Goal: Task Accomplishment & Management: Manage account settings

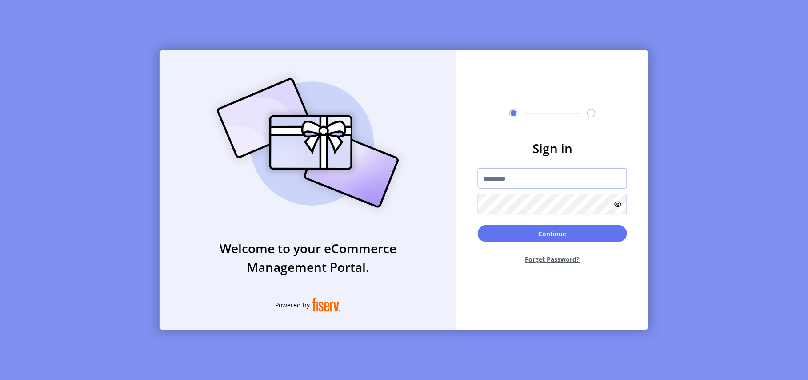
click at [517, 177] on input "text" at bounding box center [552, 178] width 149 height 20
paste input "**********"
type input "**********"
click at [492, 233] on button "Continue" at bounding box center [552, 233] width 149 height 17
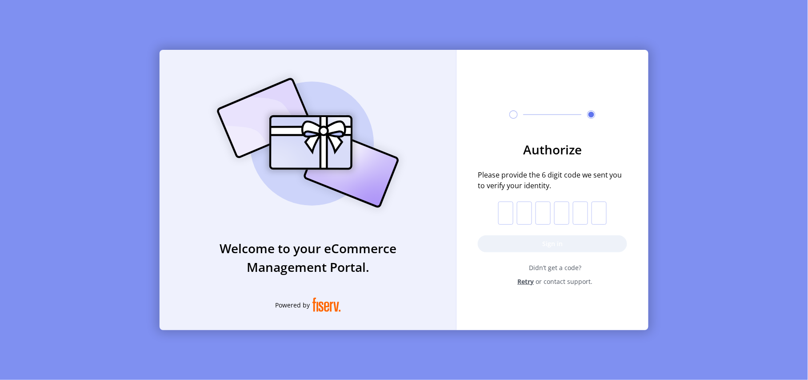
click at [510, 213] on input "text" at bounding box center [505, 212] width 15 height 23
paste input "*"
type input "*"
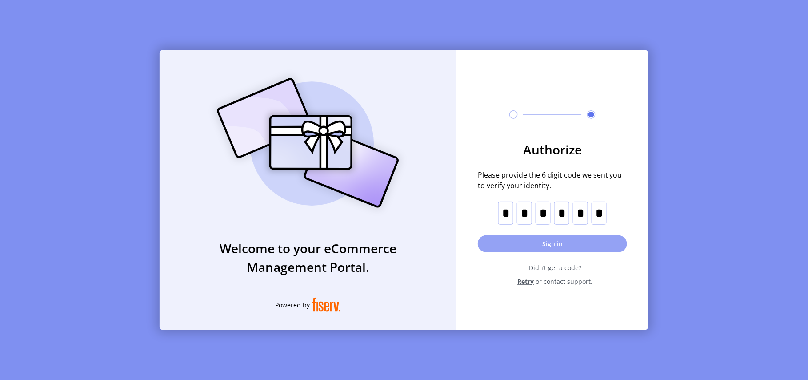
click at [533, 244] on button "Sign in" at bounding box center [552, 243] width 149 height 17
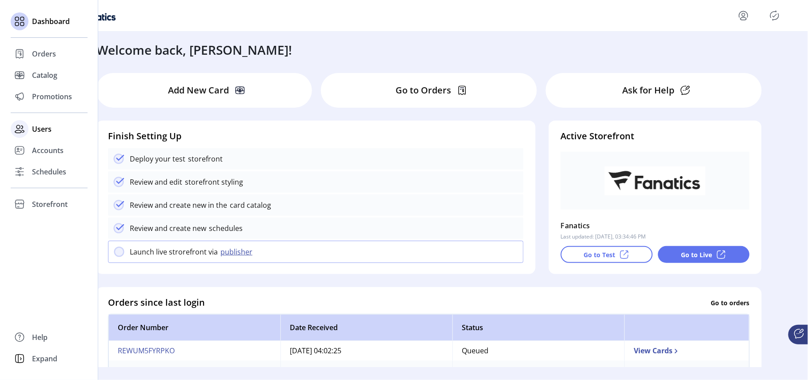
click at [42, 129] on span "Users" at bounding box center [42, 129] width 20 height 11
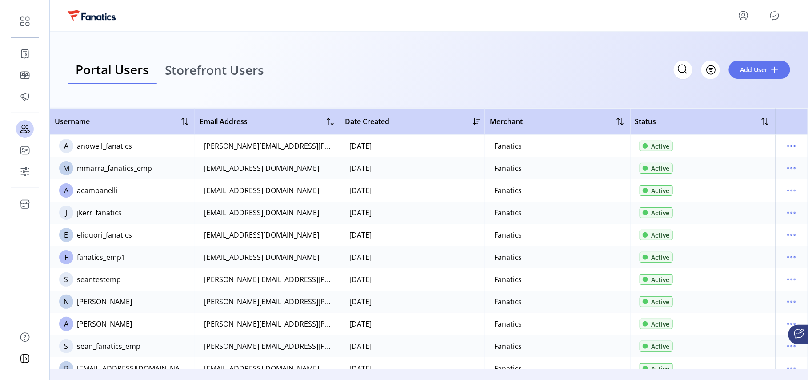
click at [306, 60] on div "Portal Users Storefront Users Filter Add User" at bounding box center [429, 70] width 723 height 28
click at [384, 59] on div "Portal Users Storefront Users Filter Add User" at bounding box center [429, 70] width 723 height 28
click at [227, 72] on span "Storefront Users" at bounding box center [214, 70] width 99 height 12
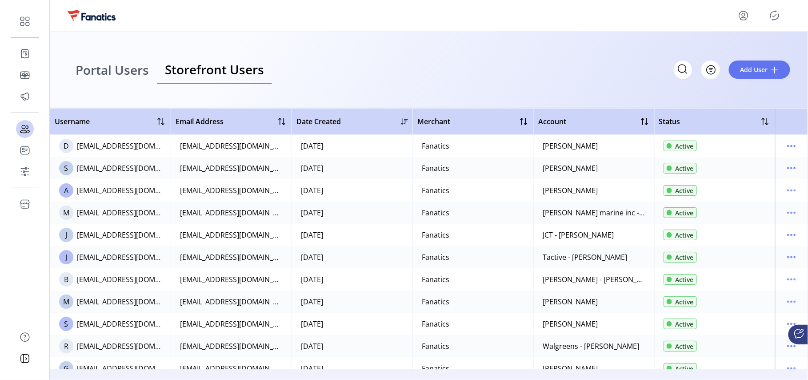
drag, startPoint x: 434, startPoint y: 62, endPoint x: 411, endPoint y: 69, distance: 24.5
click at [434, 63] on div "Portal Users Storefront Users Filter Add User" at bounding box center [429, 70] width 723 height 28
click at [112, 71] on span "Portal Users" at bounding box center [112, 70] width 73 height 12
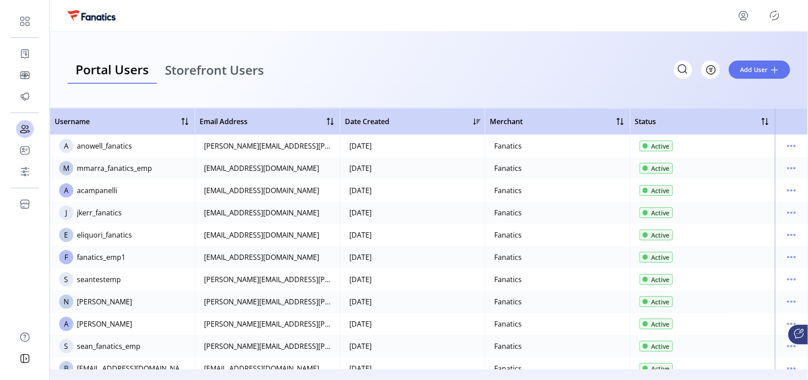
click at [265, 79] on link "Storefront Users" at bounding box center [214, 70] width 115 height 28
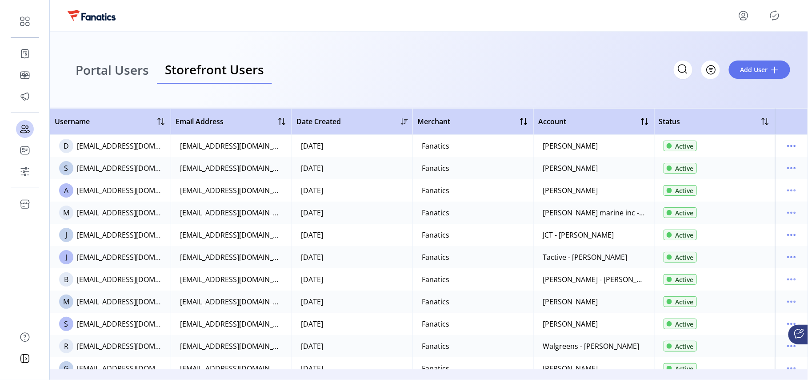
click at [124, 71] on span "Portal Users" at bounding box center [112, 70] width 73 height 12
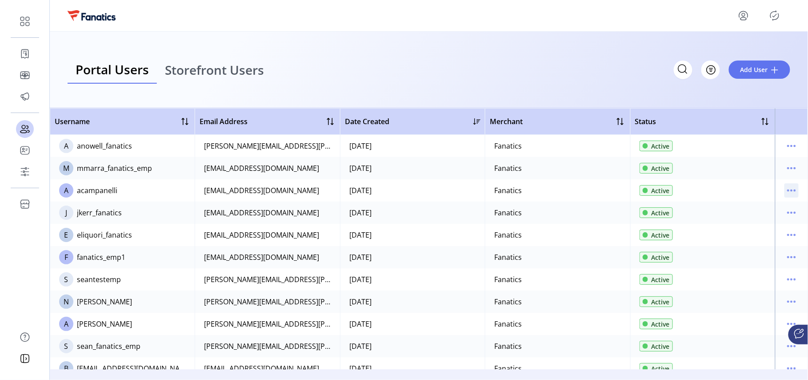
click at [787, 189] on icon "menu" at bounding box center [792, 190] width 14 height 14
click at [743, 223] on ul "Edit Details View Details Reset Password Disable User" at bounding box center [751, 229] width 84 height 57
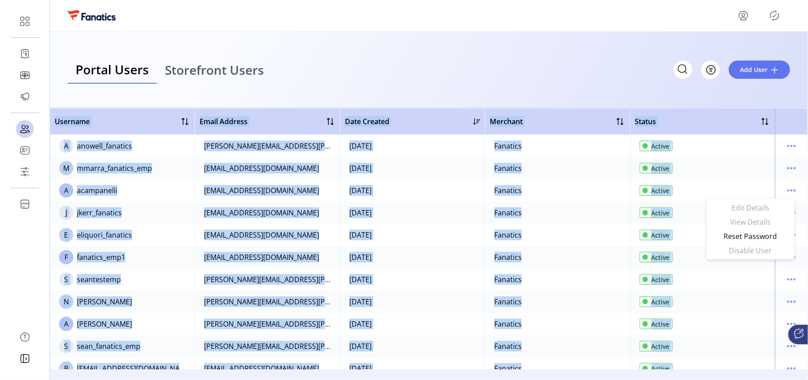
click at [743, 223] on ul "Edit Details View Details Reset Password Disable User" at bounding box center [751, 229] width 84 height 57
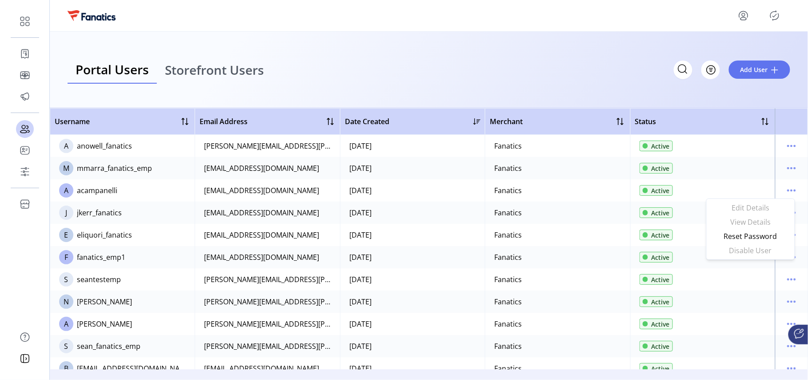
click at [564, 59] on div "Portal Users Storefront Users Filter Add User" at bounding box center [429, 70] width 723 height 28
click at [787, 211] on icon "menu" at bounding box center [792, 212] width 14 height 14
click at [743, 226] on ul "Edit Details View Details Reset Password Disable User" at bounding box center [751, 251] width 84 height 57
click at [737, 245] on ul "Edit Details View Details Reset Password Disable User" at bounding box center [751, 251] width 84 height 57
click at [337, 45] on div "Portal Users Storefront Users Filter Add User" at bounding box center [429, 70] width 759 height 76
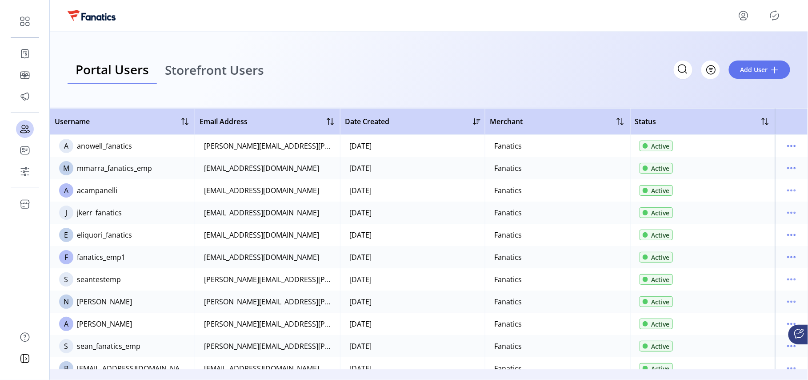
click at [528, 70] on div "Portal Users Storefront Users Filter Add User" at bounding box center [429, 70] width 723 height 28
click at [227, 75] on span "Storefront Users" at bounding box center [214, 70] width 99 height 12
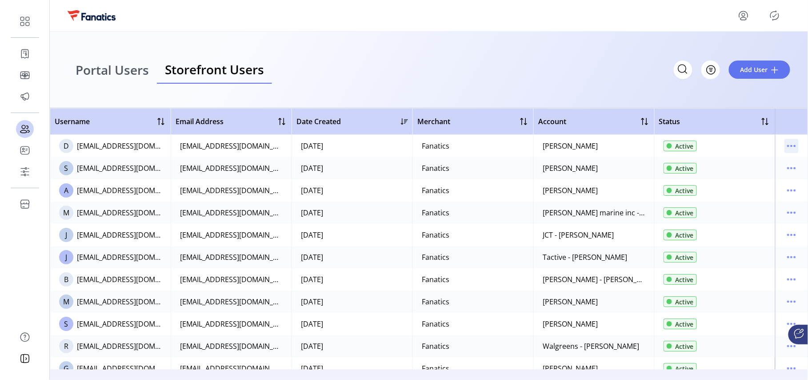
click at [788, 143] on icon "menu" at bounding box center [792, 146] width 14 height 14
click at [750, 177] on ul "Edit Details View Details Reset Password Disable User" at bounding box center [751, 184] width 84 height 57
click at [395, 77] on div "Portal Users Storefront Users Filter Add User" at bounding box center [429, 70] width 723 height 28
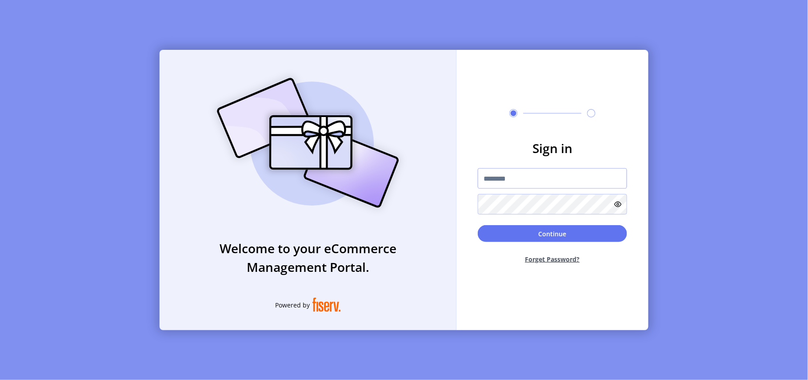
click at [522, 177] on input "text" at bounding box center [552, 178] width 149 height 20
type input "**********"
click at [478, 225] on button "Continue" at bounding box center [552, 233] width 149 height 17
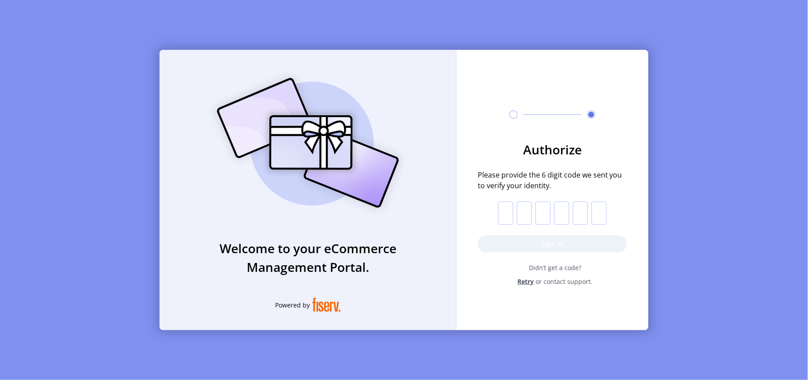
click at [504, 213] on input "text" at bounding box center [505, 212] width 15 height 23
paste input "*"
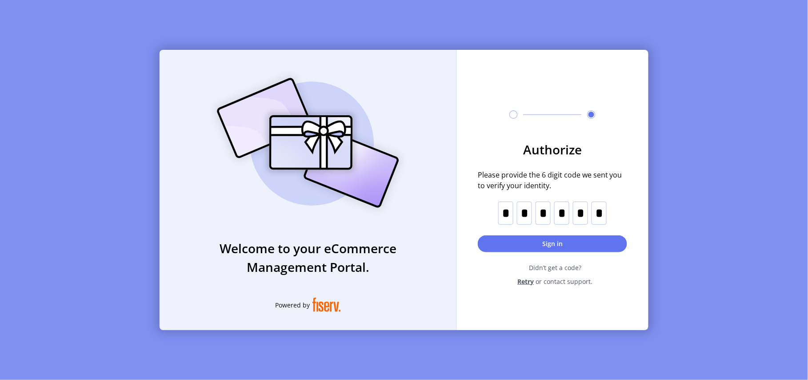
type input "*"
click at [590, 245] on button "Sign in" at bounding box center [552, 243] width 149 height 17
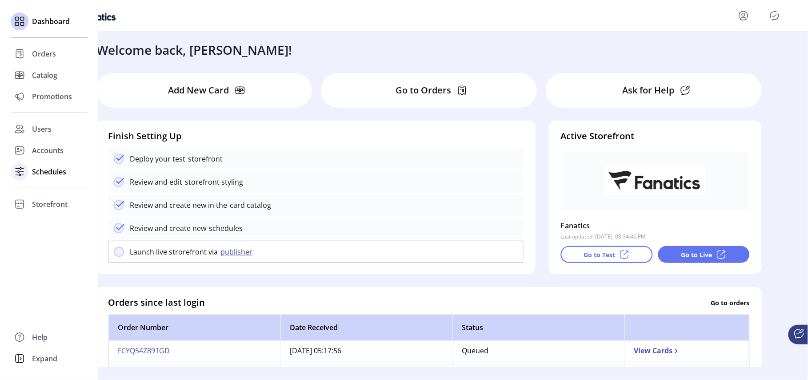
click at [41, 169] on span "Schedules" at bounding box center [49, 171] width 34 height 11
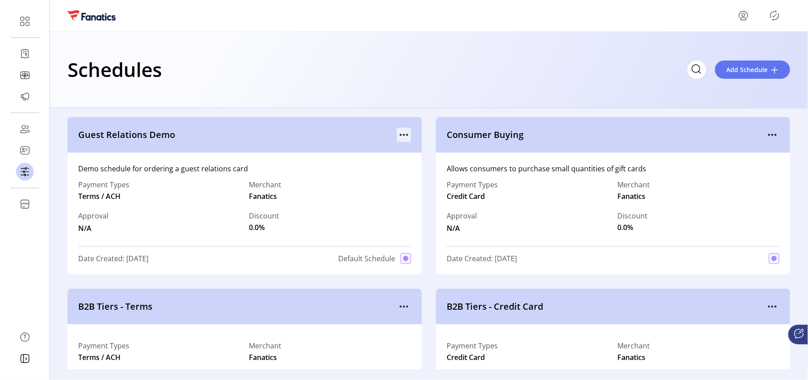
click at [401, 136] on icon "menu" at bounding box center [404, 135] width 14 height 14
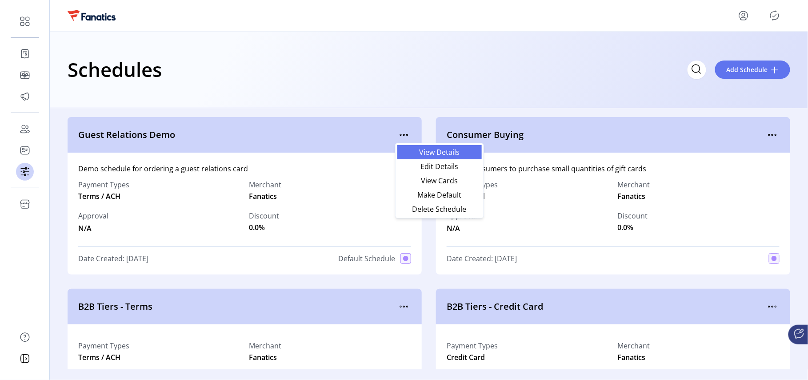
click at [442, 150] on span "View Details" at bounding box center [440, 152] width 74 height 7
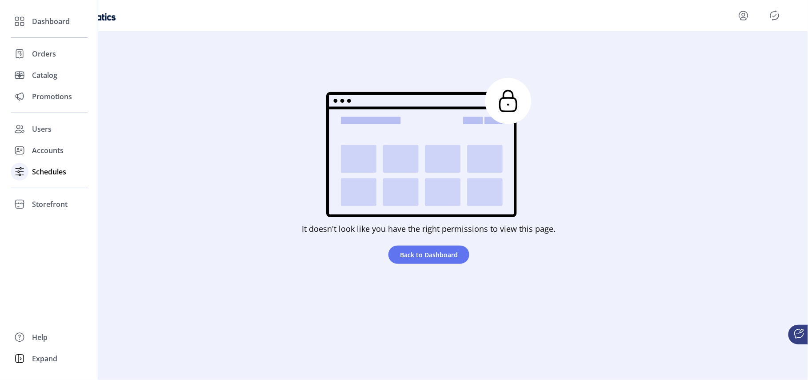
click at [43, 171] on span "Schedules" at bounding box center [49, 171] width 34 height 11
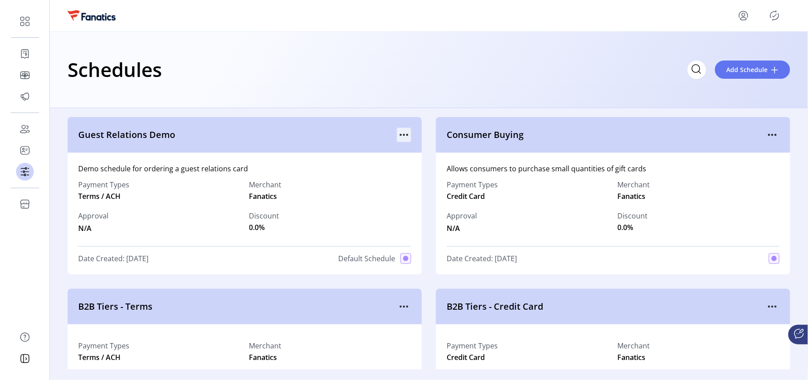
click at [404, 133] on icon "menu" at bounding box center [404, 135] width 14 height 14
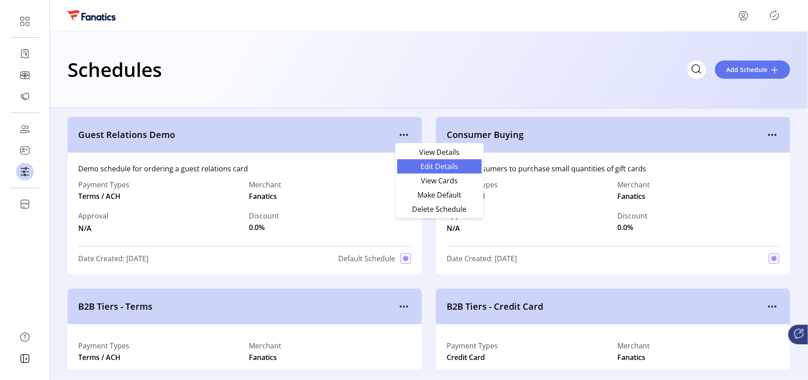
click at [427, 167] on span "Edit Details" at bounding box center [440, 166] width 74 height 7
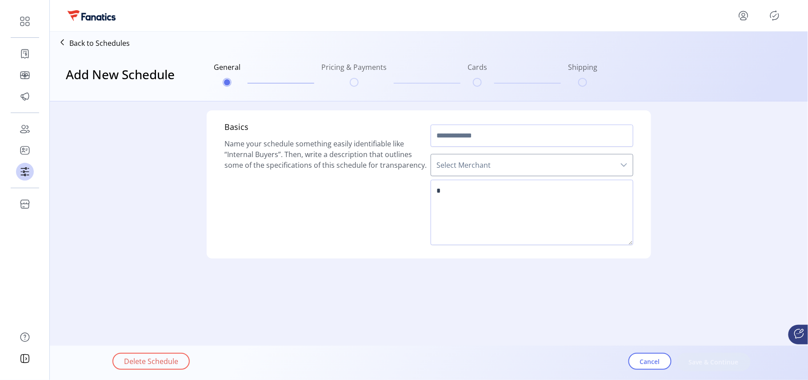
type input "**********"
type textarea "**********"
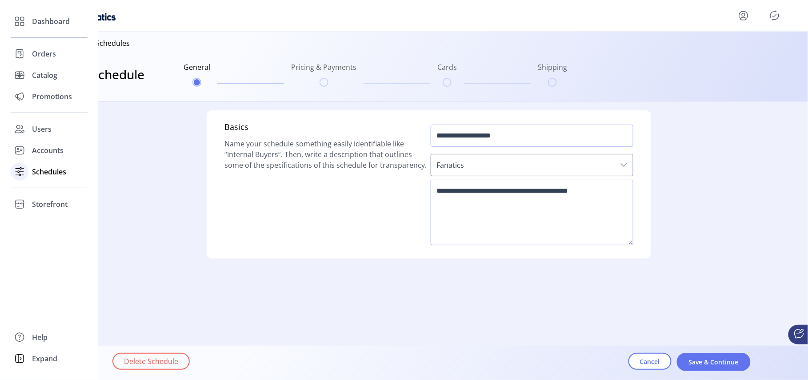
click at [41, 169] on span "Schedules" at bounding box center [49, 171] width 34 height 11
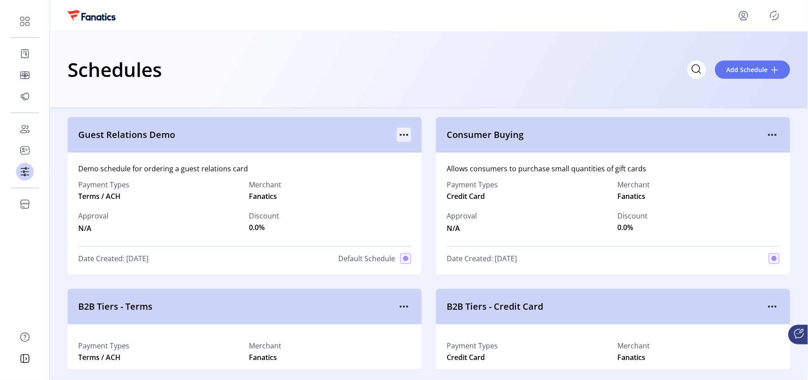
click at [407, 133] on icon "menu" at bounding box center [404, 135] width 14 height 14
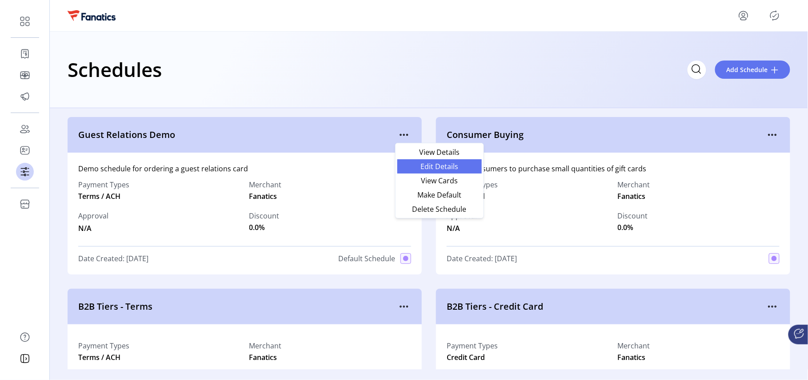
click at [422, 163] on span "Edit Details" at bounding box center [440, 166] width 74 height 7
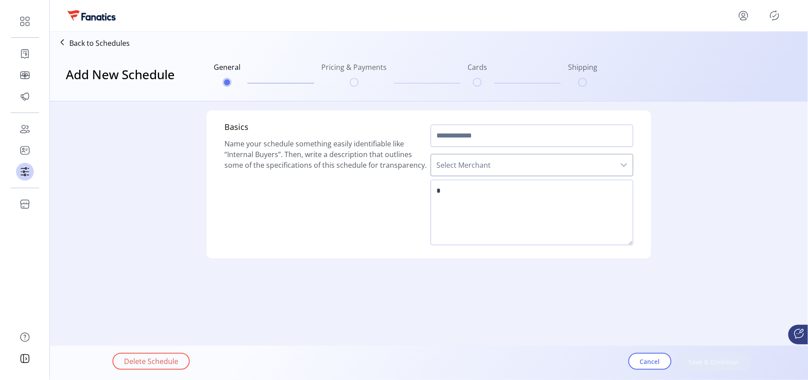
type input "**********"
type textarea "**********"
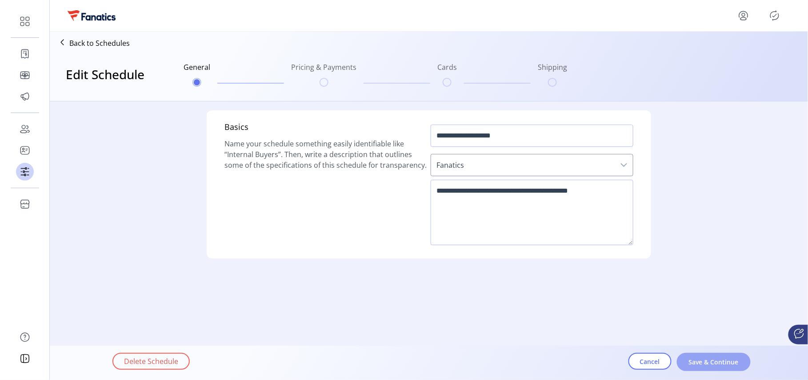
click at [707, 362] on span "Save & Continue" at bounding box center [714, 361] width 51 height 9
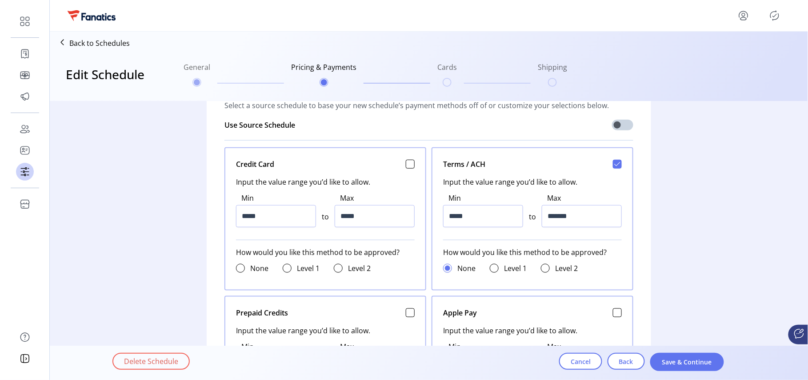
scroll to position [342, 0]
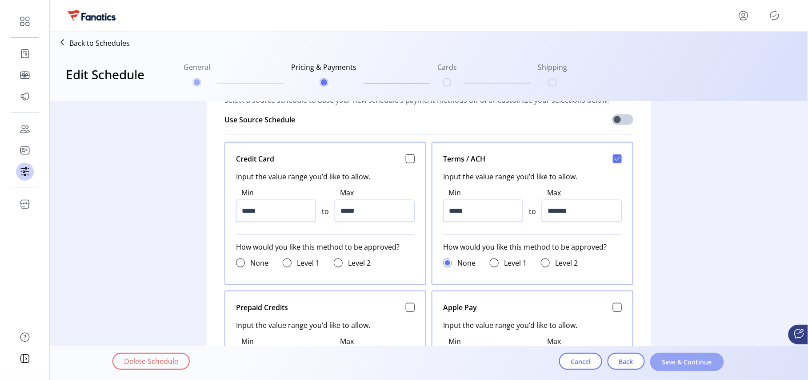
click at [690, 365] on span "Save & Continue" at bounding box center [687, 361] width 51 height 9
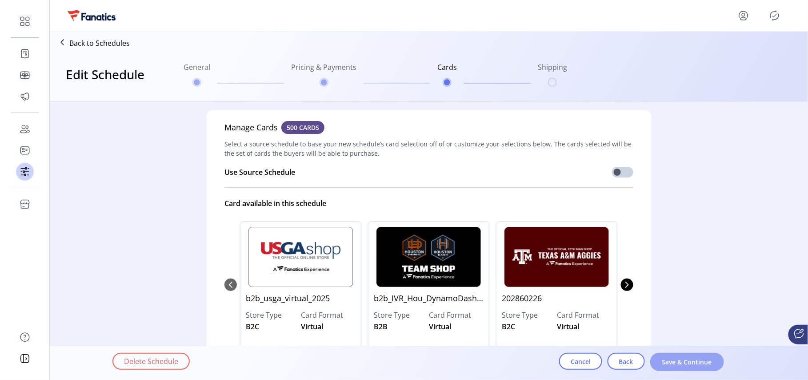
click at [684, 359] on span "Save & Continue" at bounding box center [687, 361] width 51 height 9
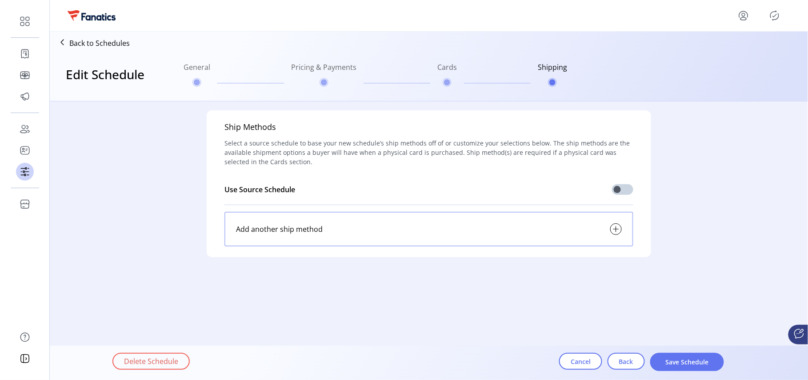
click at [684, 359] on span "Save Schedule" at bounding box center [687, 361] width 51 height 9
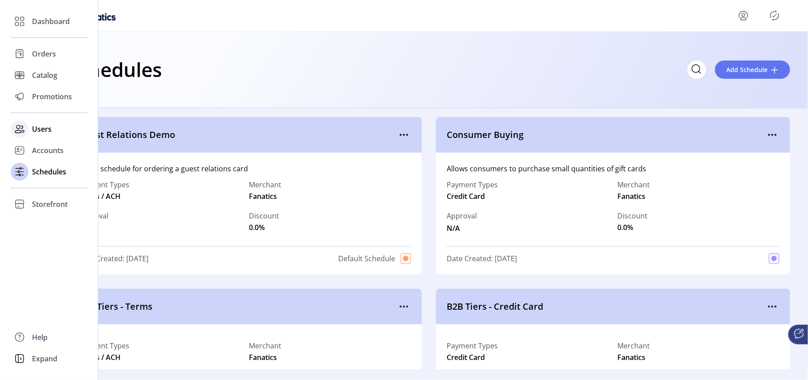
click at [41, 132] on span "Users" at bounding box center [42, 129] width 20 height 11
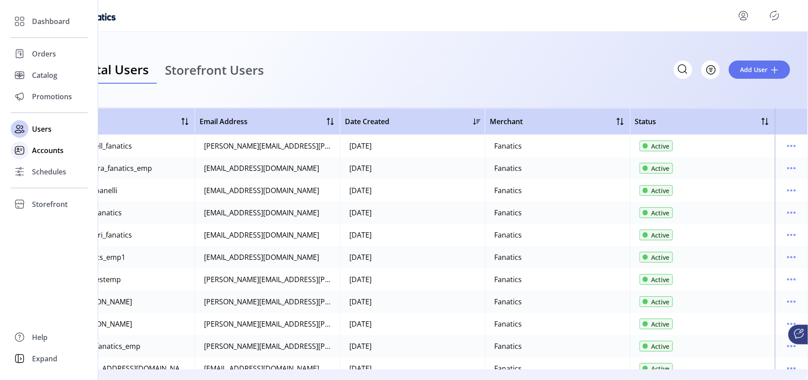
click at [40, 153] on span "Accounts" at bounding box center [48, 150] width 32 height 11
